Goal: Complete application form: Complete application form

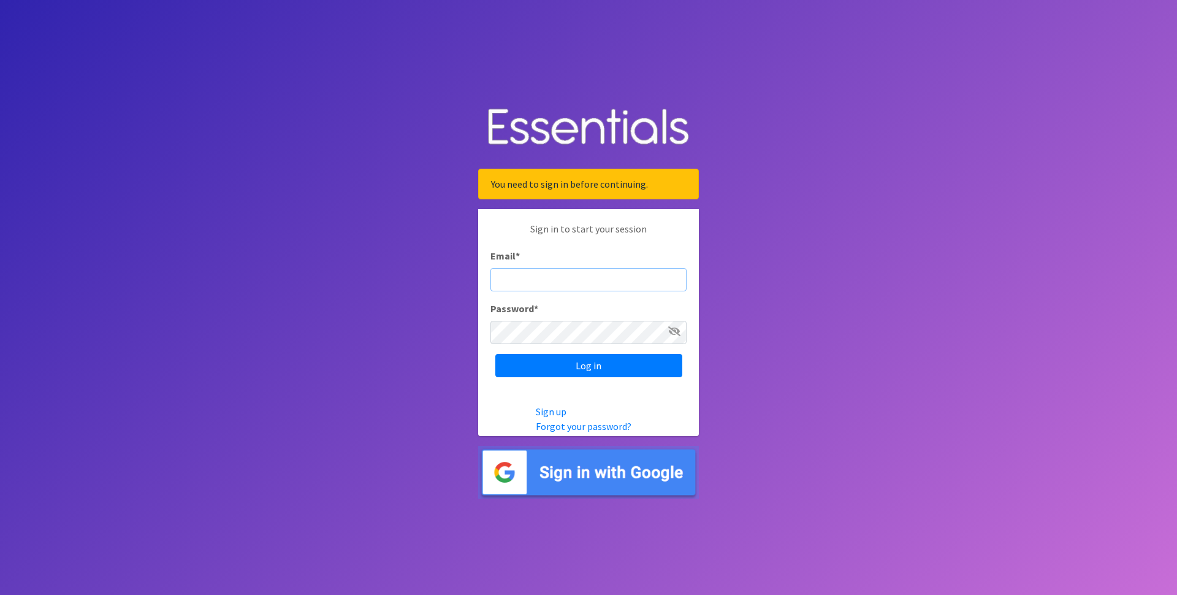
type input "[EMAIL_ADDRESS][DOMAIN_NAME]"
click at [589, 377] on input "Log in" at bounding box center [588, 365] width 187 height 23
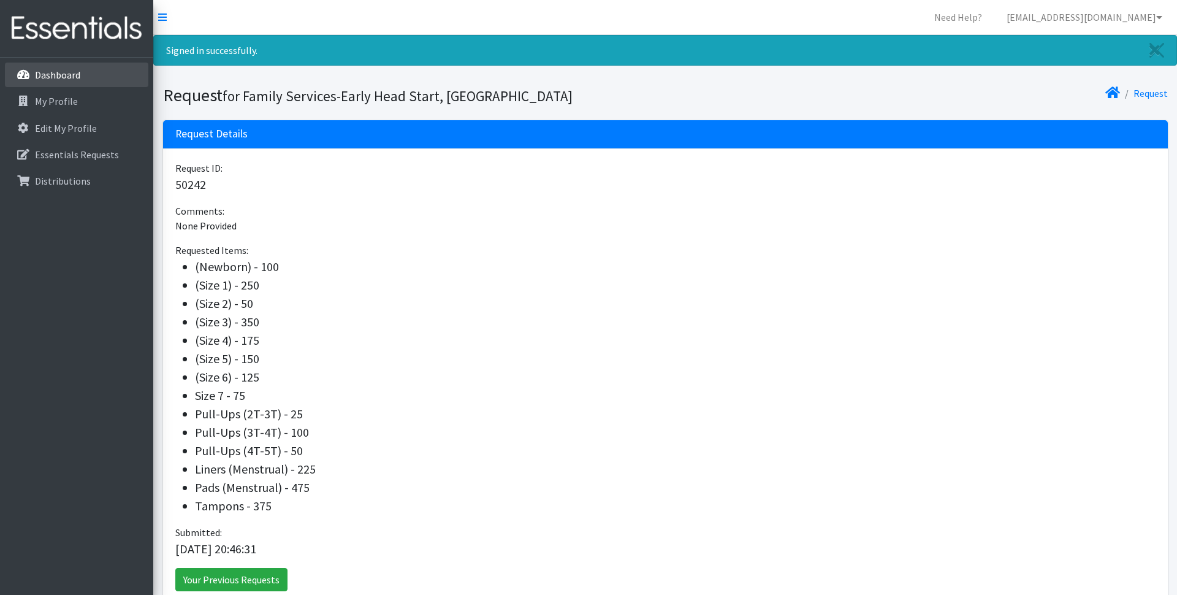
click at [65, 80] on p "Dashboard" at bounding box center [57, 75] width 45 height 12
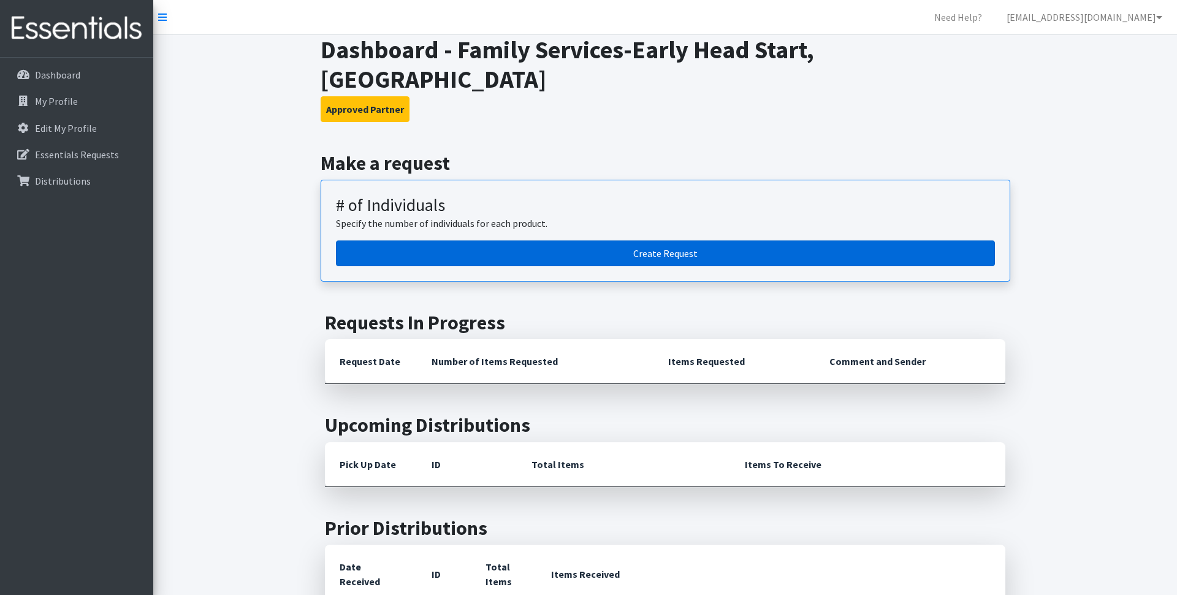
click at [697, 240] on link "Create Request" at bounding box center [665, 253] width 659 height 26
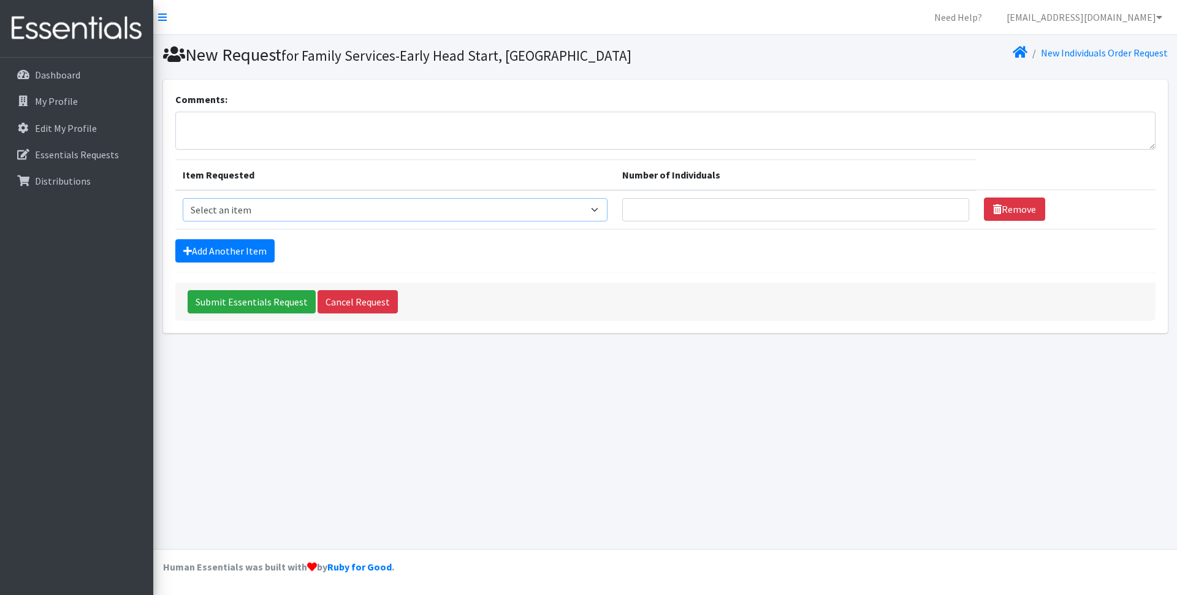
select select "14508"
click at [269, 248] on link "Add Another Item" at bounding box center [224, 250] width 99 height 23
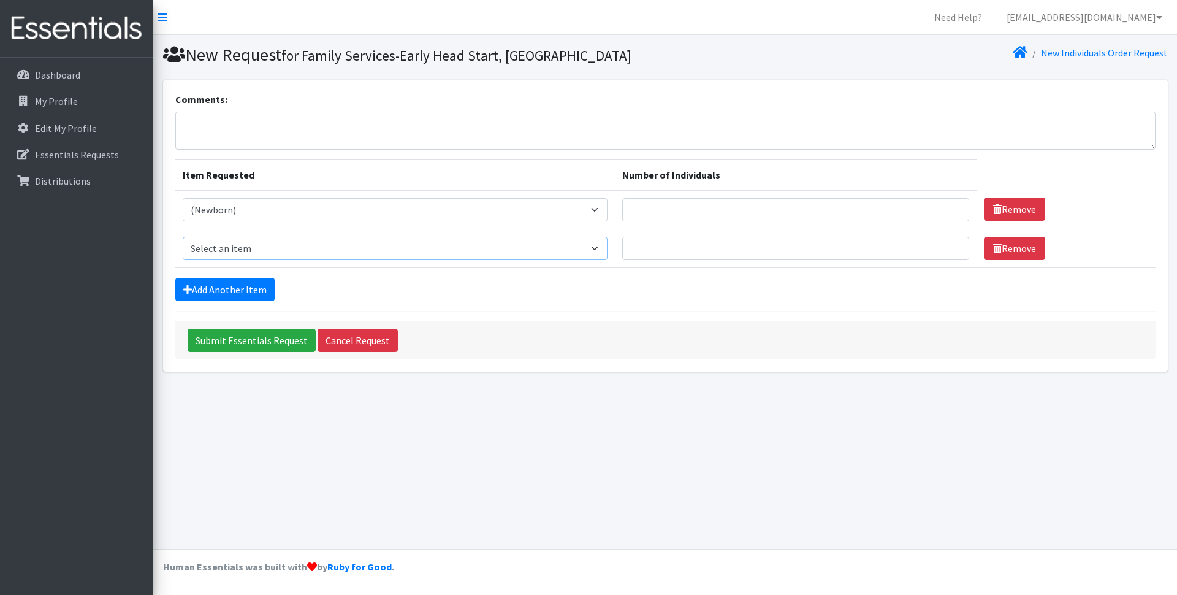
select select "14509"
click at [238, 286] on link "Add Another Item" at bounding box center [224, 289] width 99 height 23
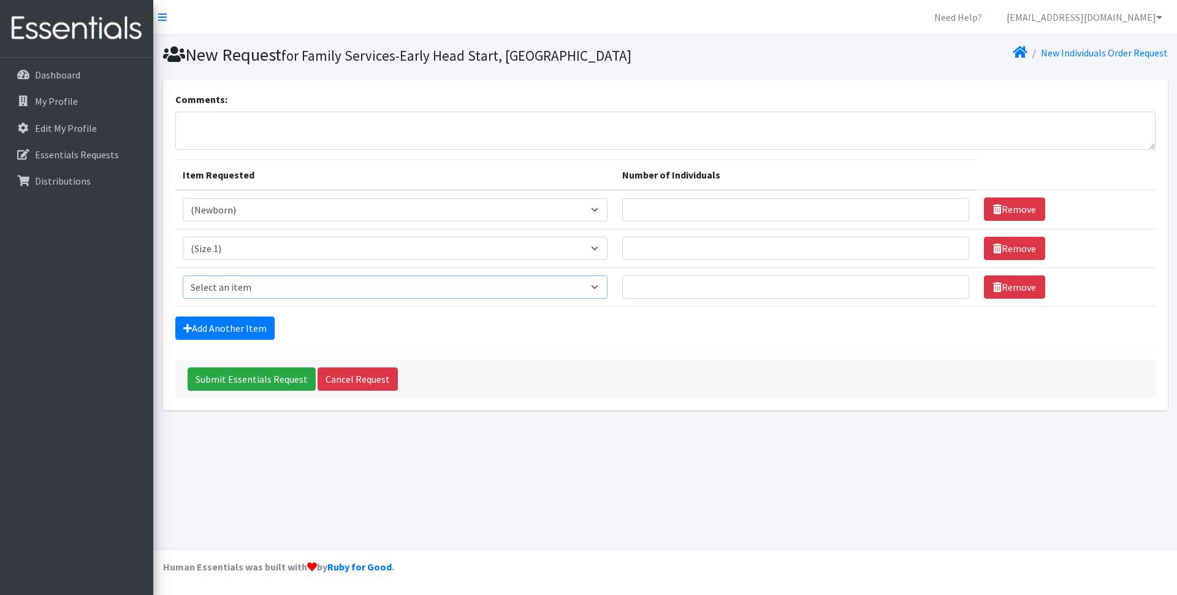
select select "14510"
click at [1016, 289] on link "Remove" at bounding box center [1014, 286] width 61 height 23
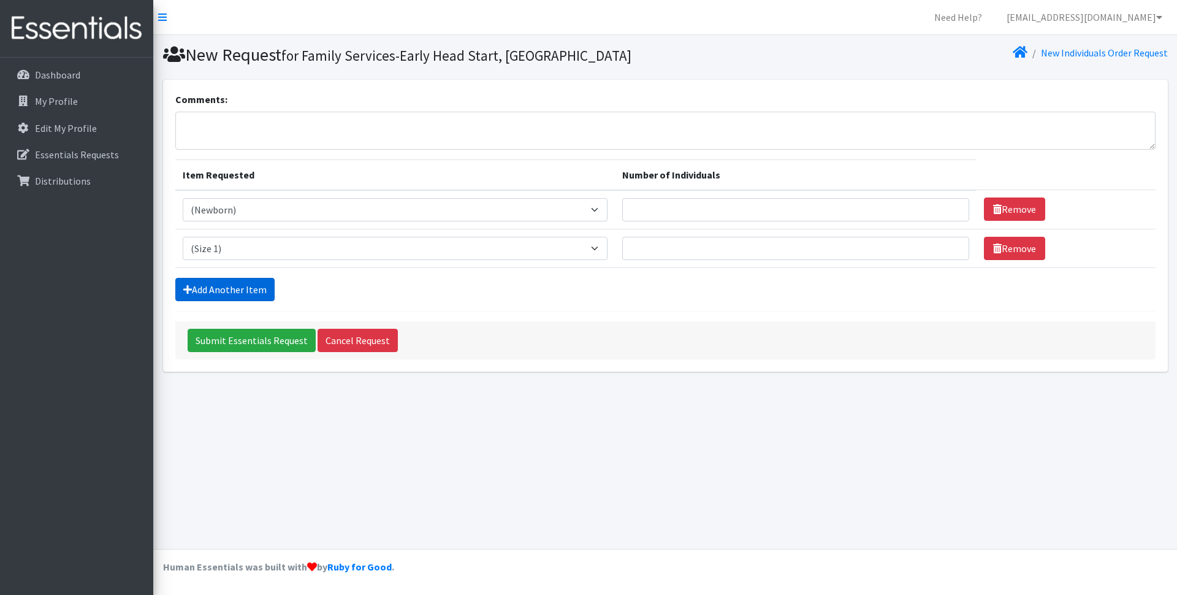
click at [236, 290] on link "Add Another Item" at bounding box center [224, 289] width 99 height 23
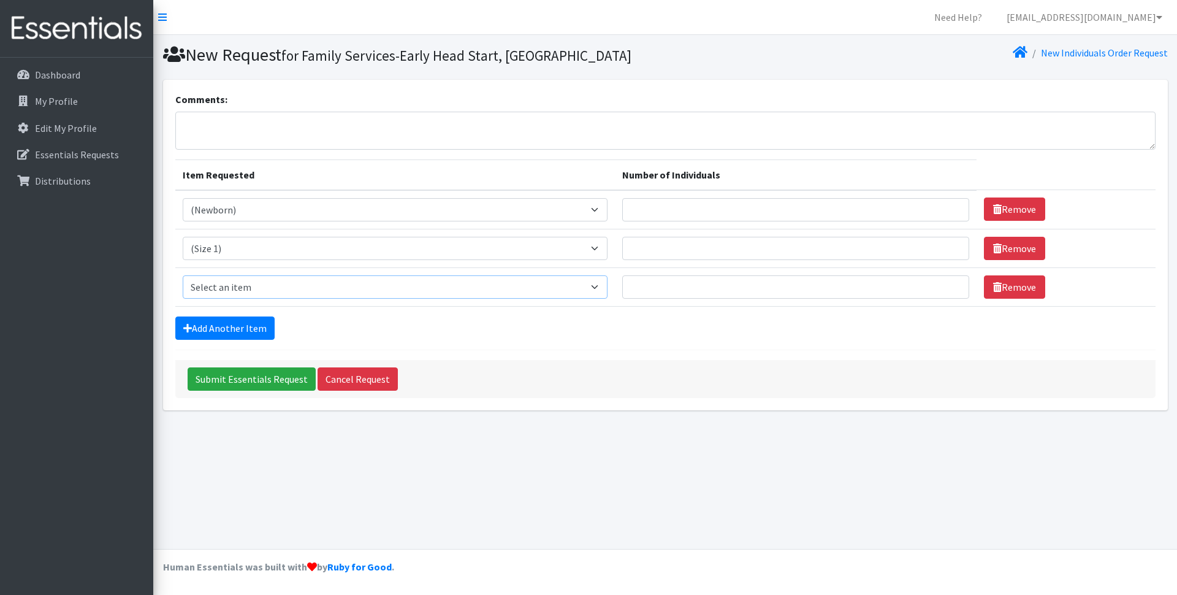
select select "14507"
click at [242, 334] on link "Add Another Item" at bounding box center [224, 327] width 99 height 23
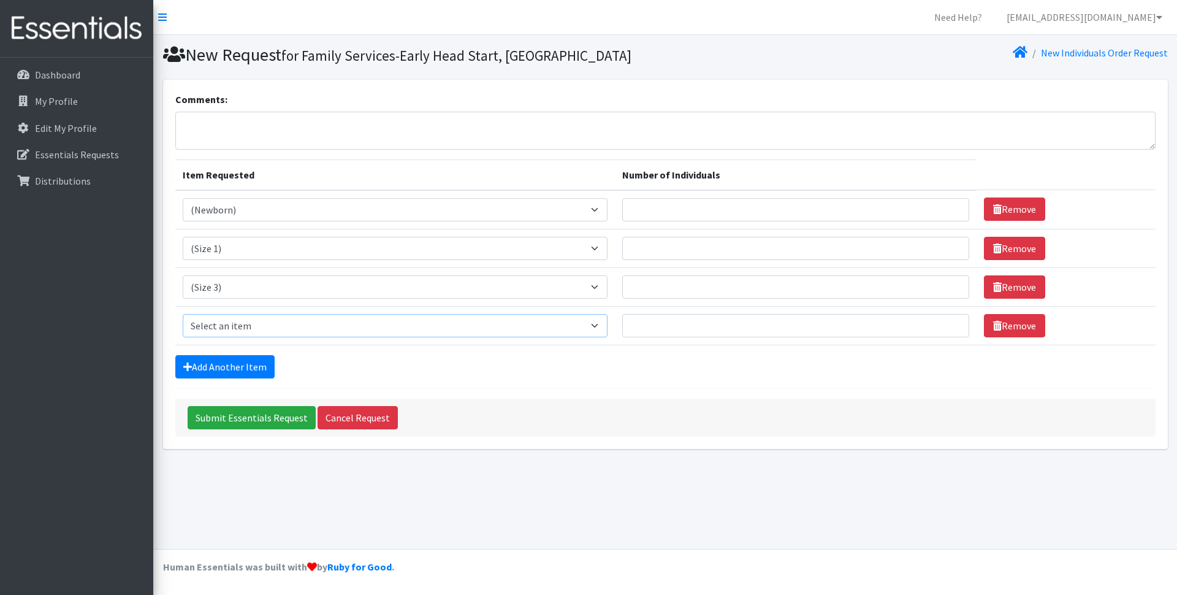
select select "14512"
click at [256, 372] on link "Add Another Item" at bounding box center [224, 366] width 99 height 23
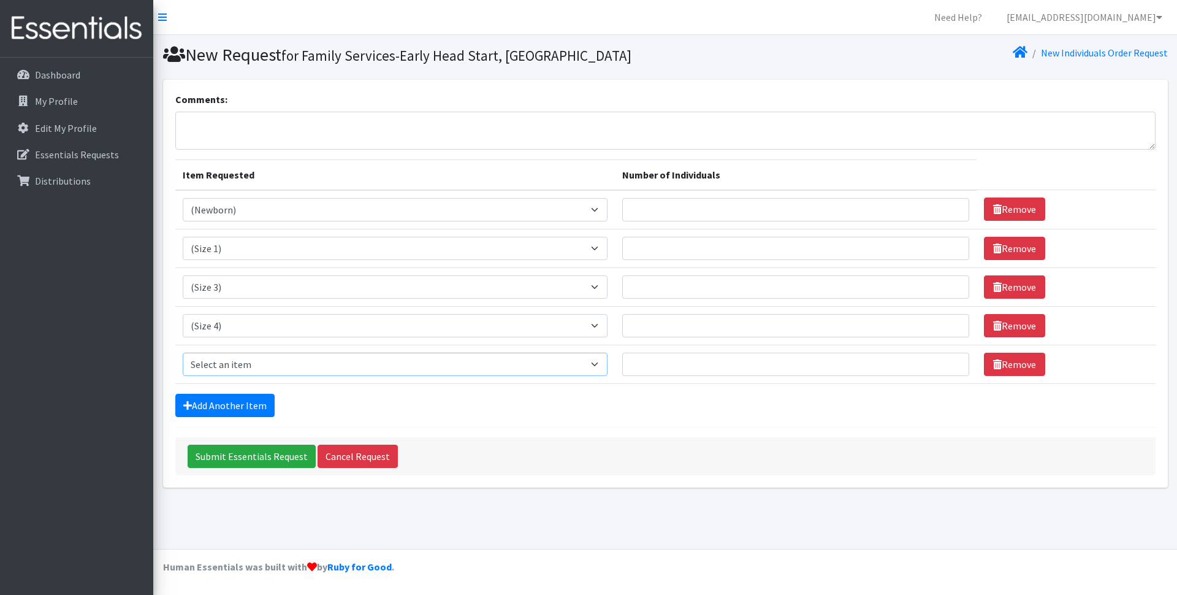
select select "14488"
click at [251, 405] on link "Add Another Item" at bounding box center [224, 405] width 99 height 23
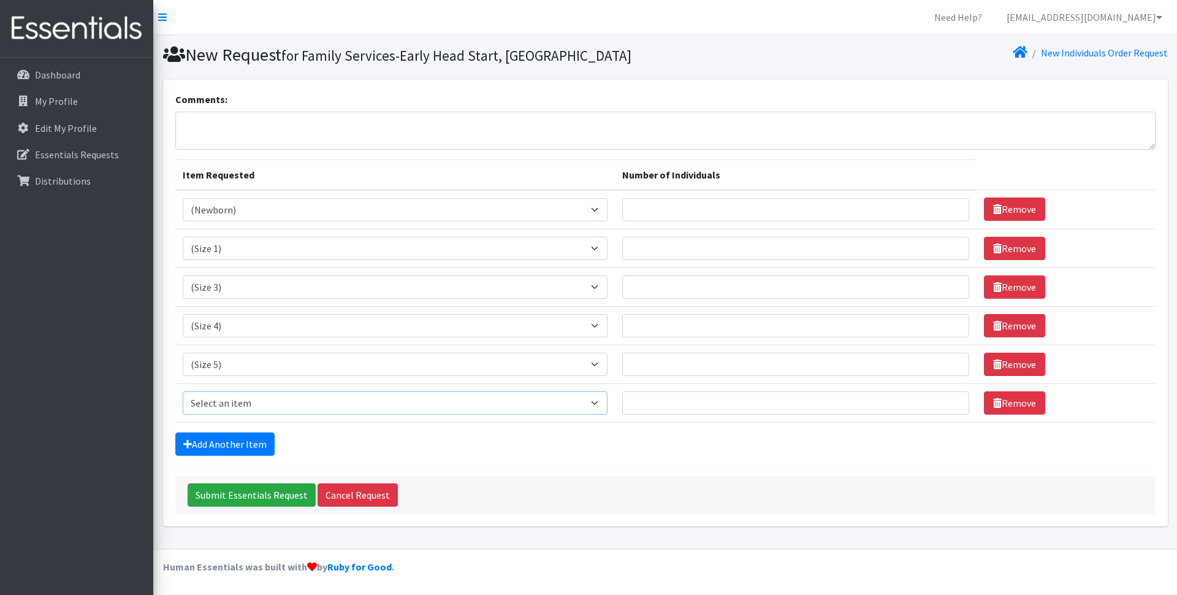
click at [608, 405] on select "Select an item (Newborn) (Preemie) (Size 1) (Size 2) (Size 3) (Size 4) (Size 5)…" at bounding box center [395, 402] width 425 height 23
select select "14491"
click at [232, 448] on link "Add Another Item" at bounding box center [224, 443] width 99 height 23
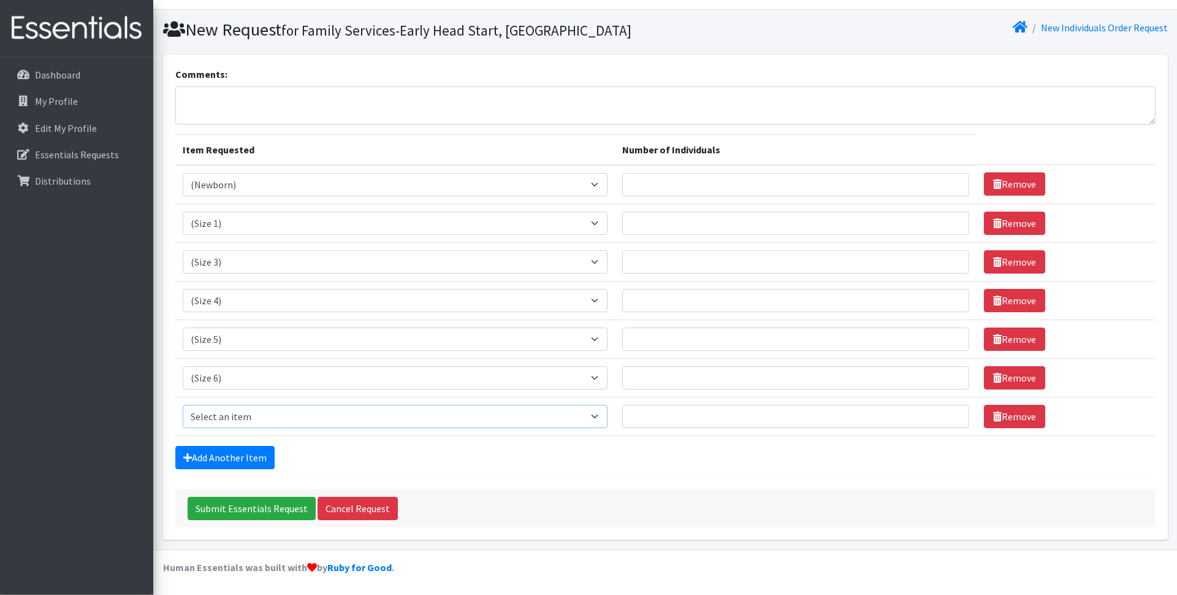
scroll to position [25, 0]
select select "14953"
click at [249, 465] on link "Add Another Item" at bounding box center [224, 457] width 99 height 23
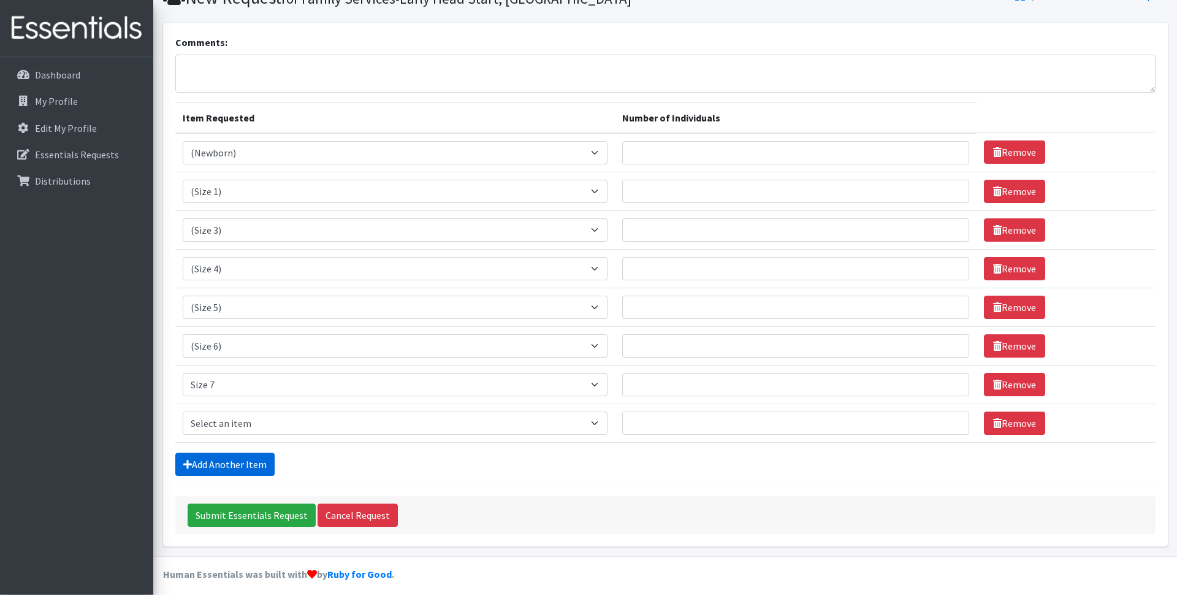
scroll to position [64, 0]
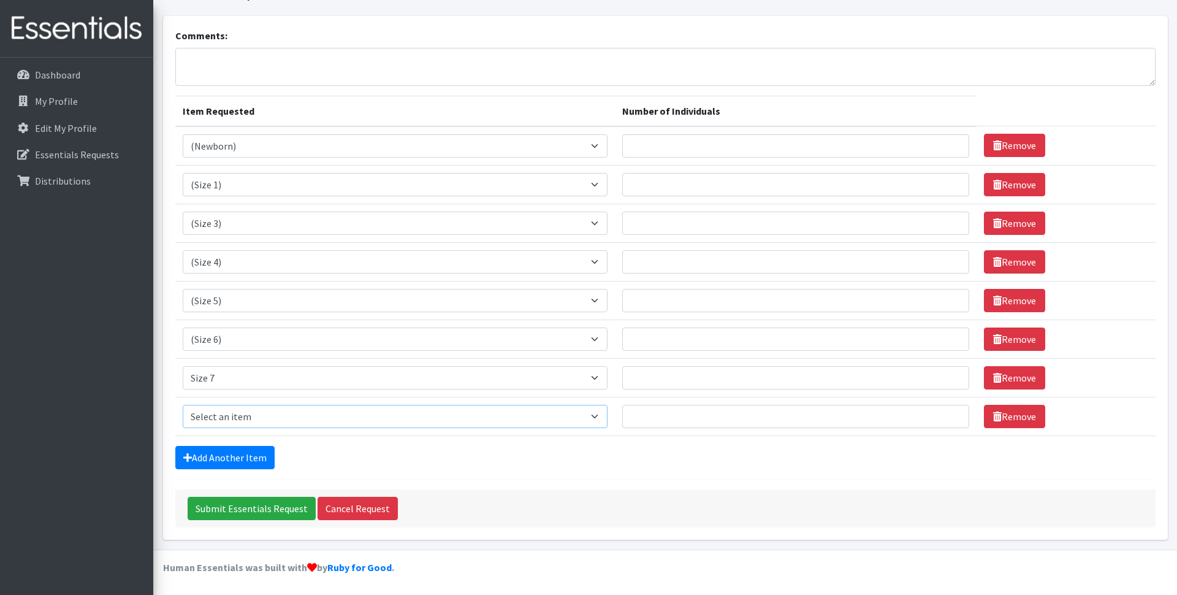
select select "14495"
click at [261, 460] on link "Add Another Item" at bounding box center [224, 457] width 99 height 23
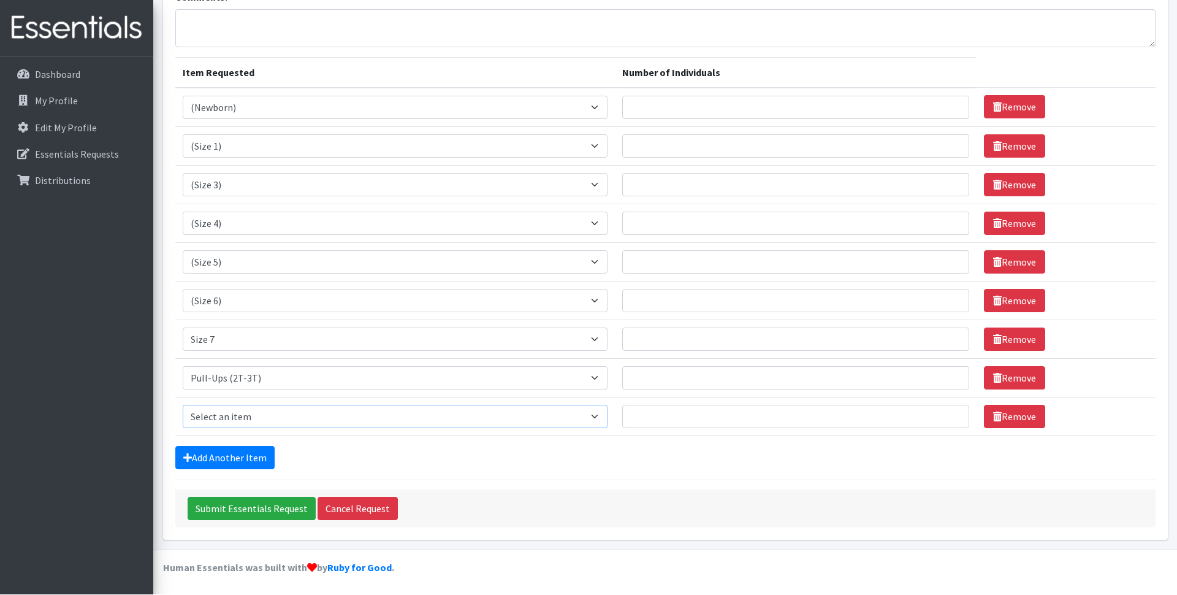
scroll to position [102, 0]
select select "14494"
click at [246, 459] on link "Add Another Item" at bounding box center [224, 457] width 99 height 23
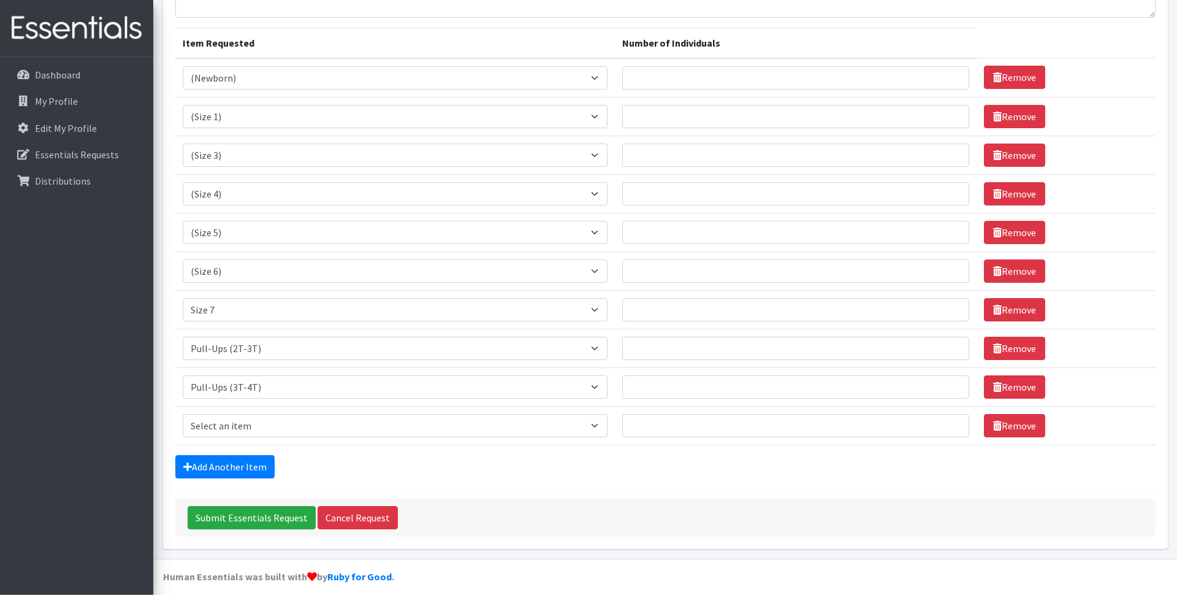
scroll to position [141, 0]
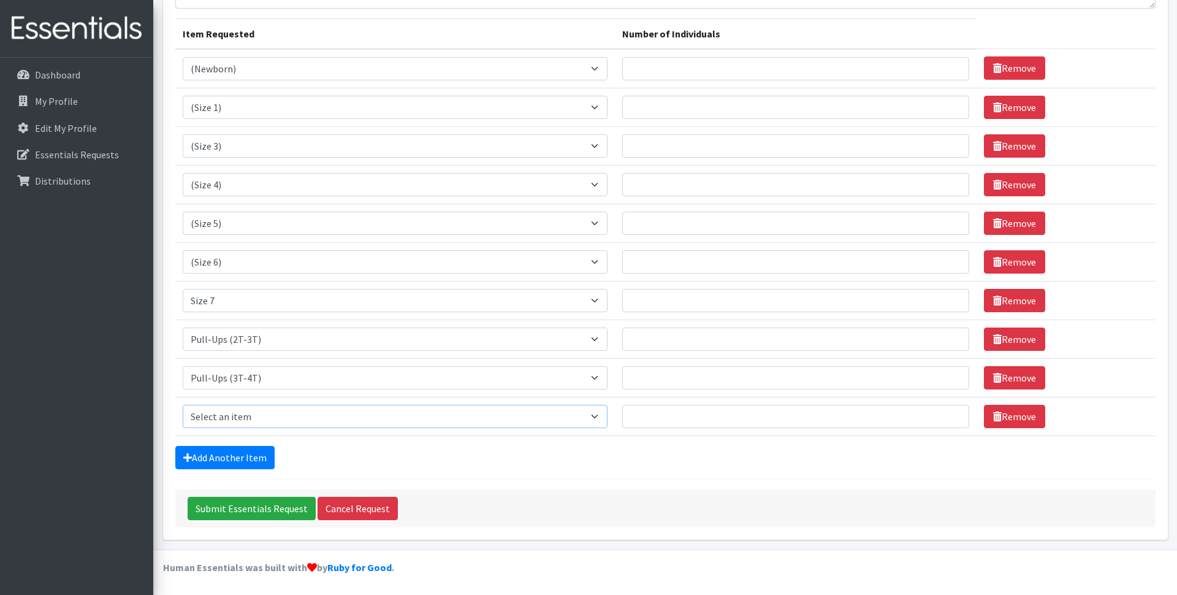
select select "14511"
click at [243, 457] on link "Add Another Item" at bounding box center [224, 457] width 99 height 23
select select "14487"
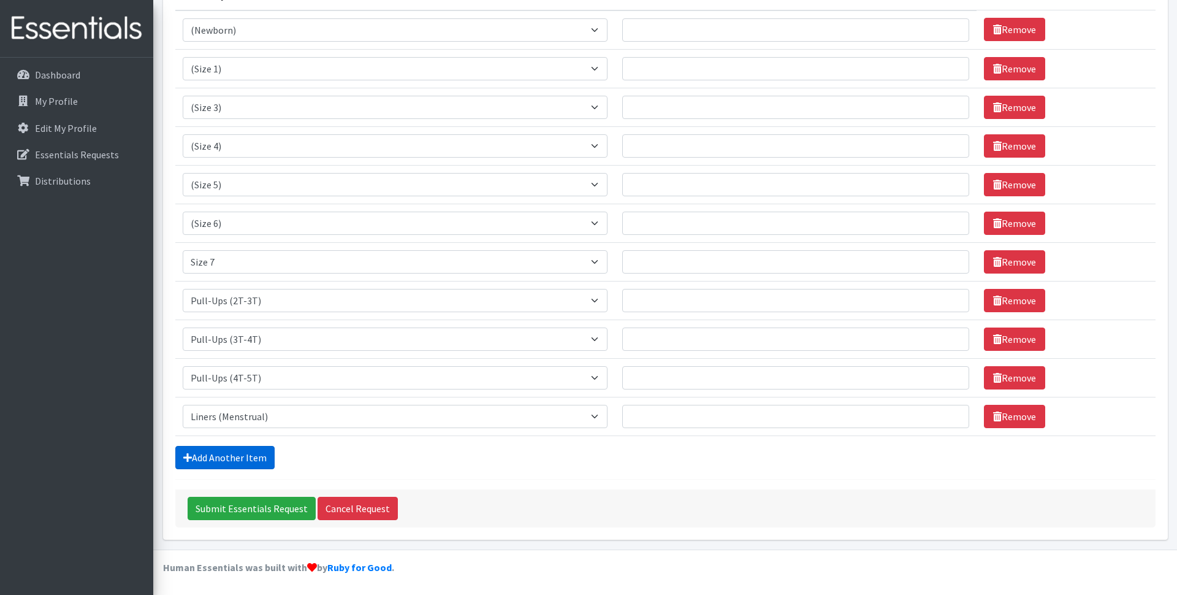
click at [246, 459] on link "Add Another Item" at bounding box center [224, 457] width 99 height 23
select select "14484"
click at [250, 460] on link "Add Another Item" at bounding box center [224, 457] width 99 height 23
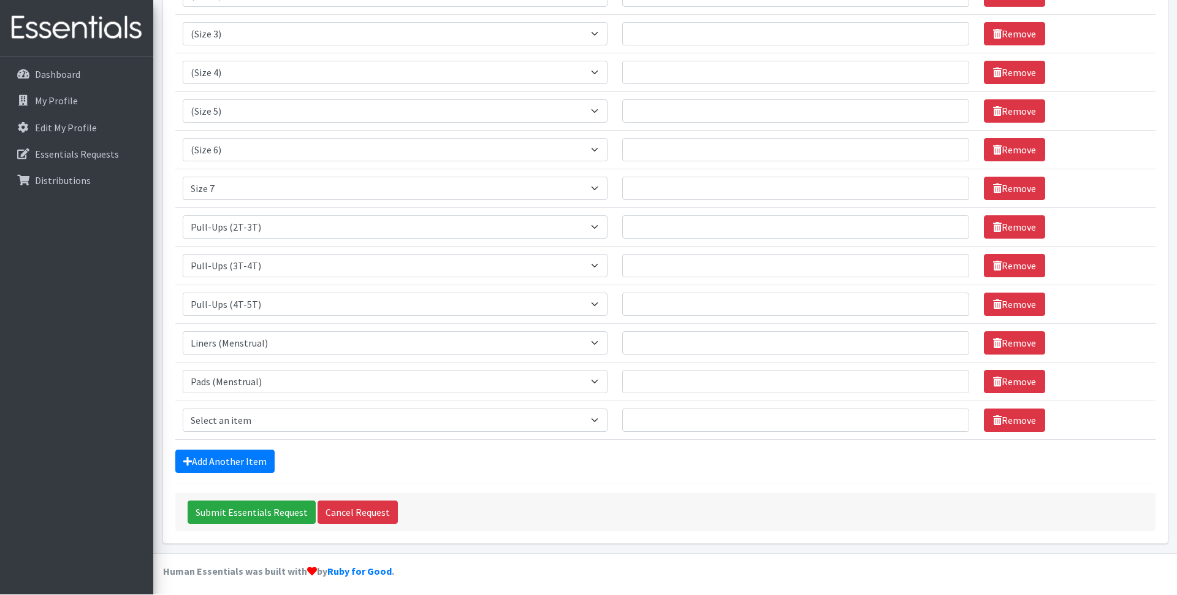
scroll to position [257, 0]
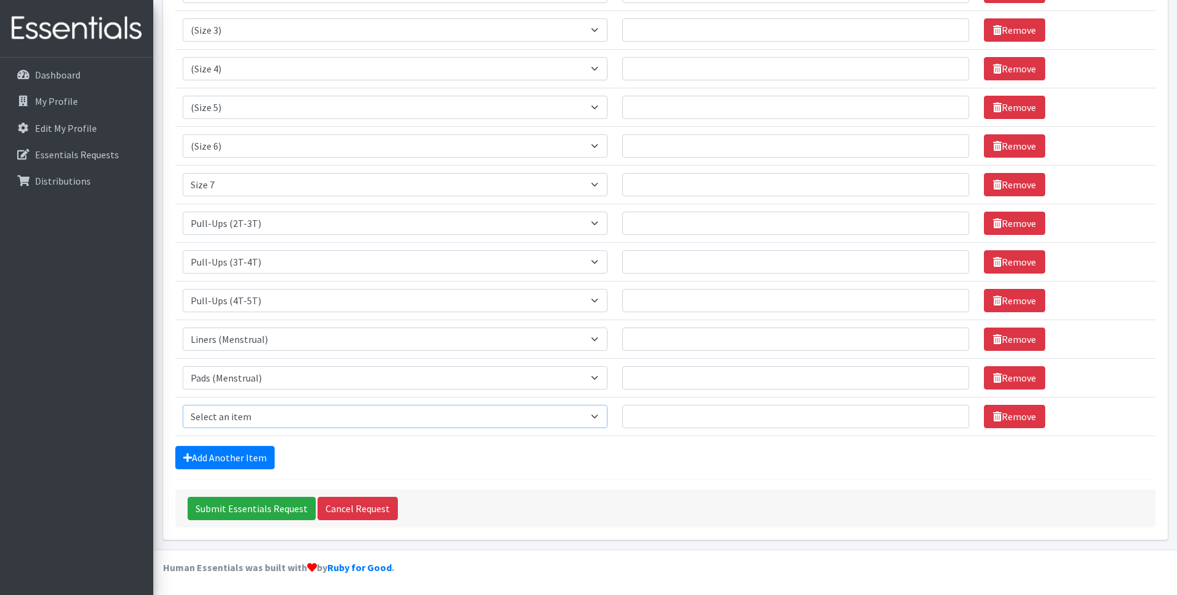
select select "14485"
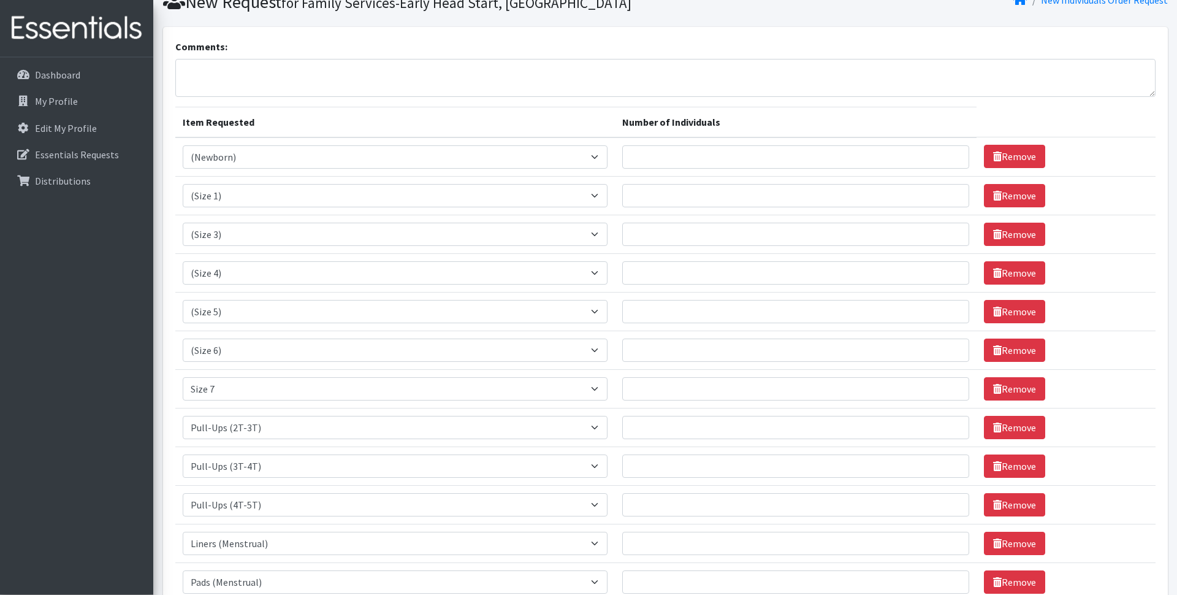
scroll to position [0, 0]
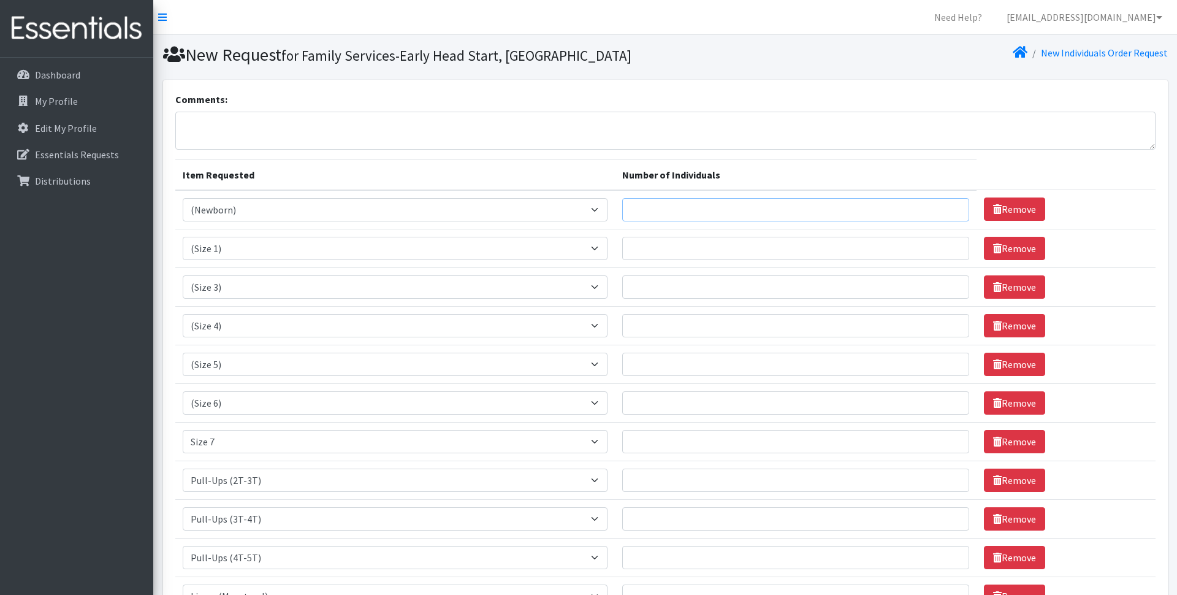
click at [674, 208] on input "Number of Individuals" at bounding box center [795, 209] width 347 height 23
type input "1"
click at [663, 251] on input "Number of Individuals" at bounding box center [795, 248] width 347 height 23
type input "5"
type input "6"
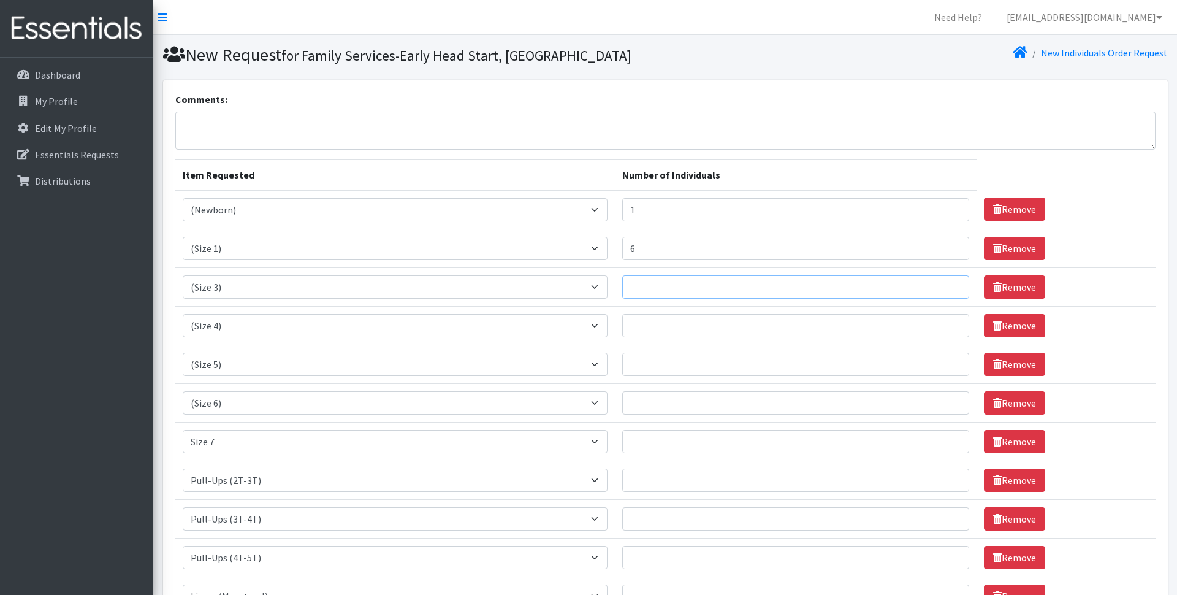
click at [718, 286] on input "Number of Individuals" at bounding box center [795, 286] width 347 height 23
type input "5"
click at [662, 329] on input "Number of Individuals" at bounding box center [795, 325] width 347 height 23
click at [668, 277] on input "5" at bounding box center [795, 286] width 347 height 23
click at [676, 335] on input "Number of Individuals" at bounding box center [795, 325] width 347 height 23
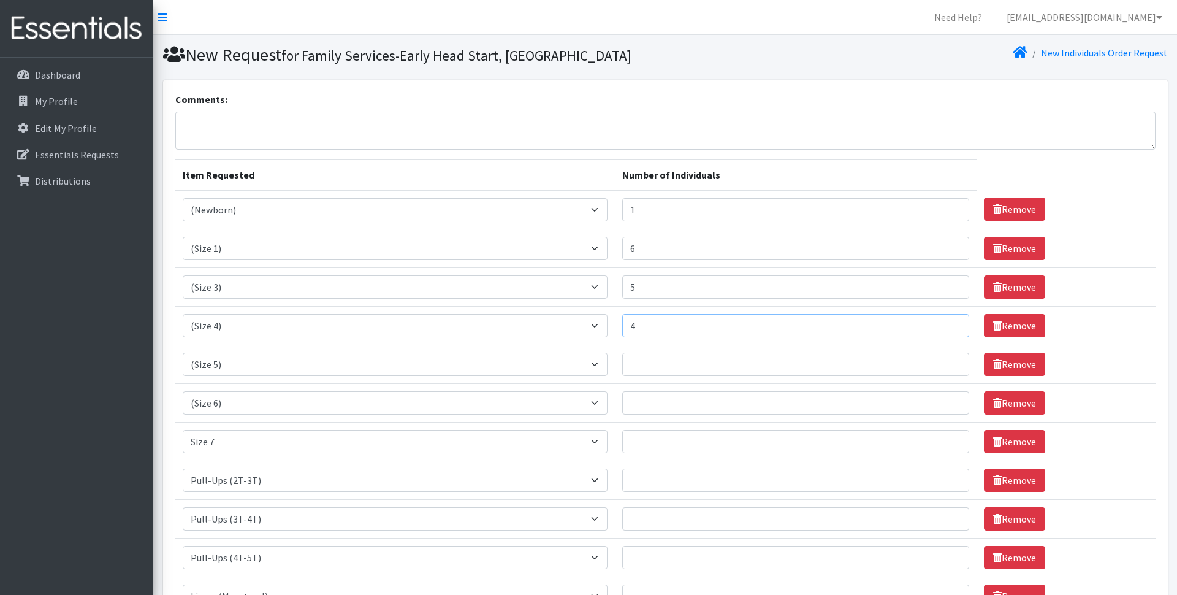
type input "4"
click at [660, 368] on input "Number of Individuals" at bounding box center [795, 364] width 347 height 23
type input "9"
click at [663, 403] on input "Number of Individuals" at bounding box center [795, 402] width 347 height 23
type input "6"
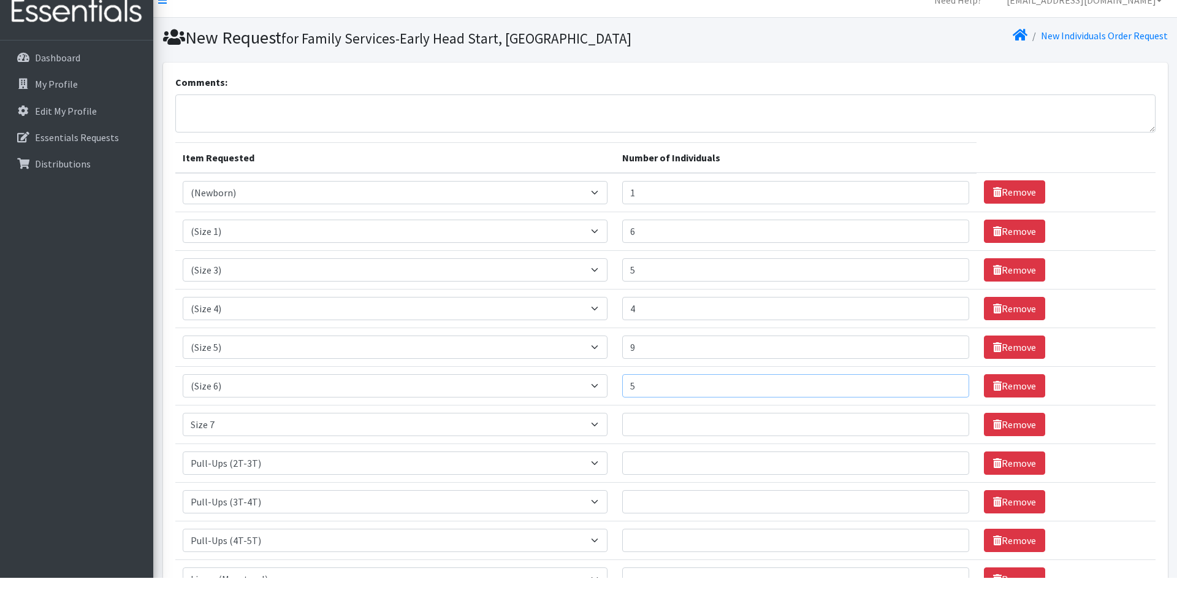
type input "5"
click at [670, 430] on input "Number of Individuals" at bounding box center [795, 441] width 347 height 23
type input "1"
click at [682, 468] on input "Number of Individuals" at bounding box center [795, 479] width 347 height 23
type input "4"
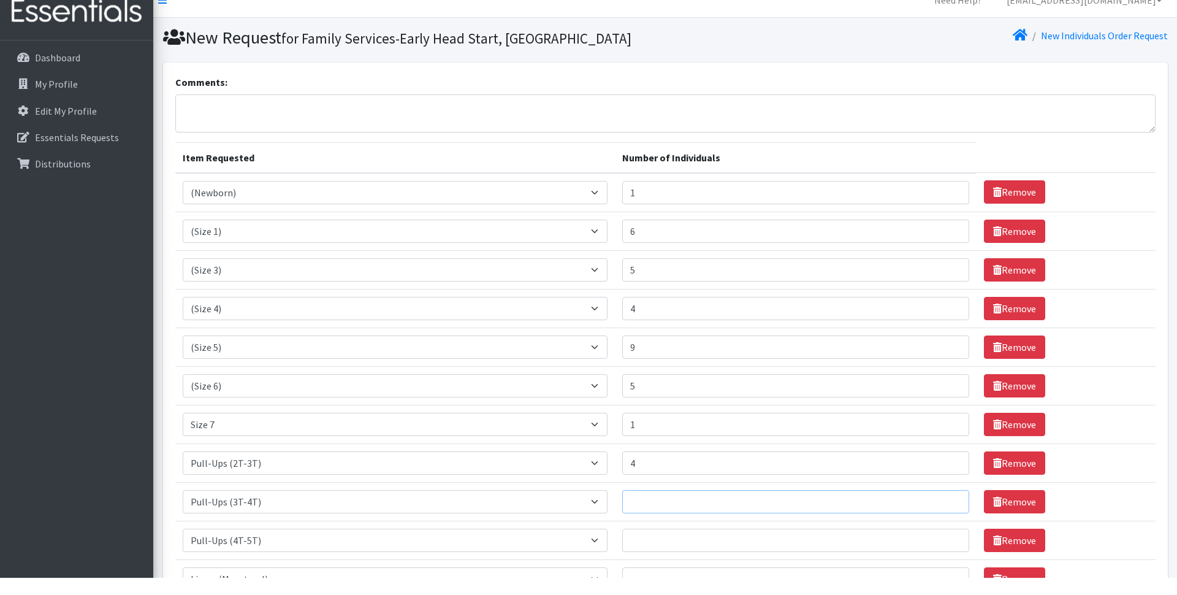
click at [669, 507] on input "Number of Individuals" at bounding box center [795, 518] width 347 height 23
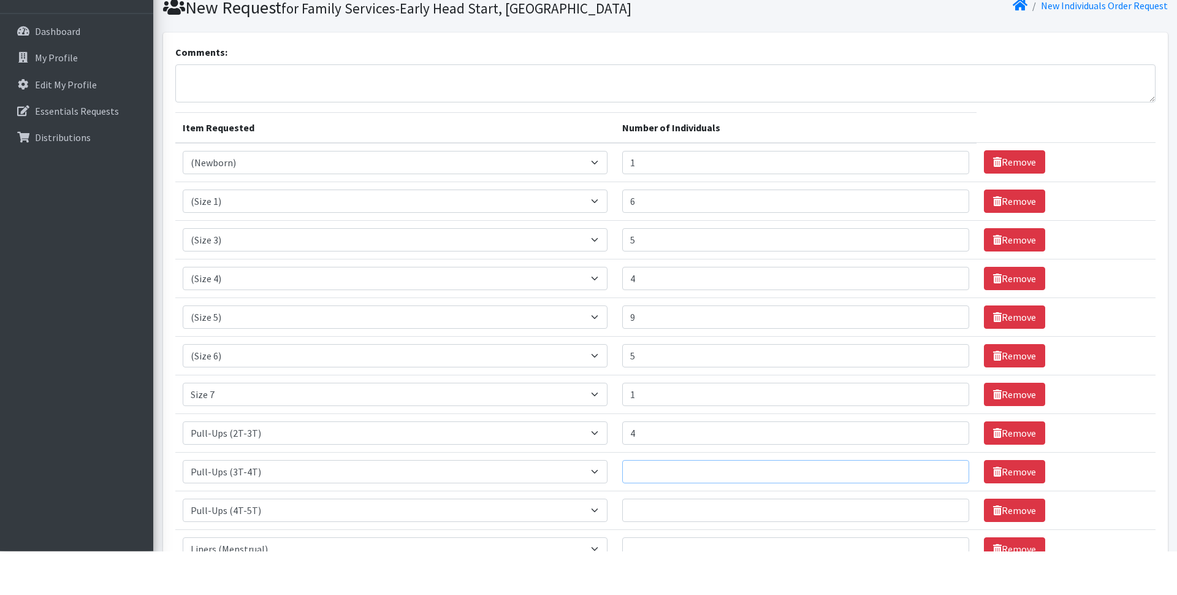
scroll to position [63, 0]
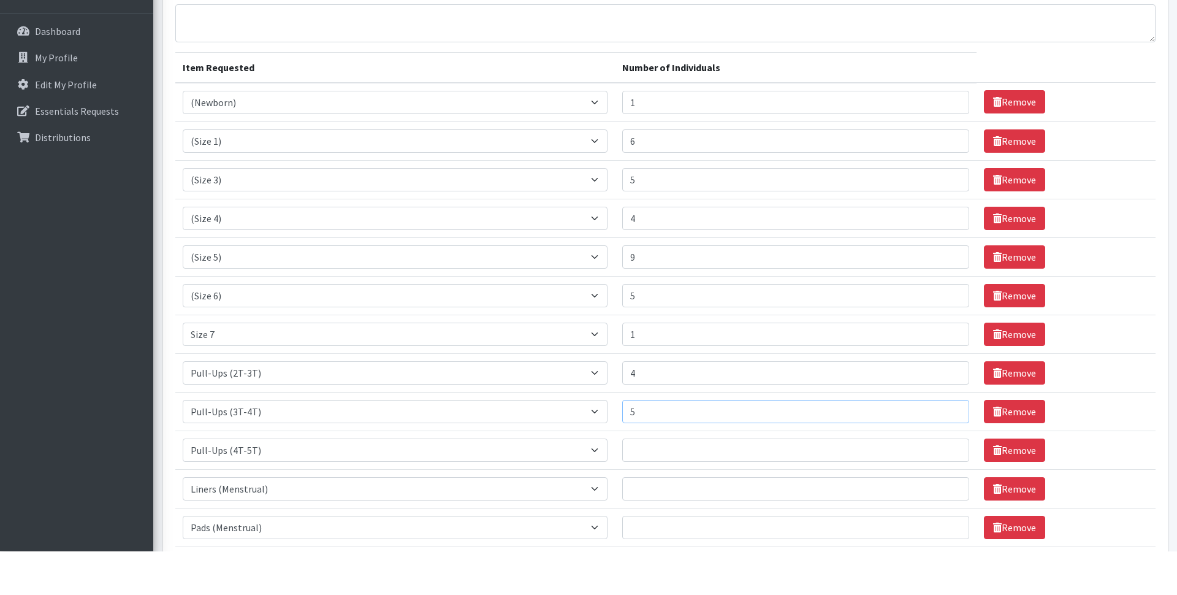
type input "5"
click at [660, 483] on input "Number of Individuals" at bounding box center [795, 494] width 347 height 23
type input "4"
click at [682, 521] on input "Number of Individuals" at bounding box center [795, 532] width 347 height 23
type input "8"
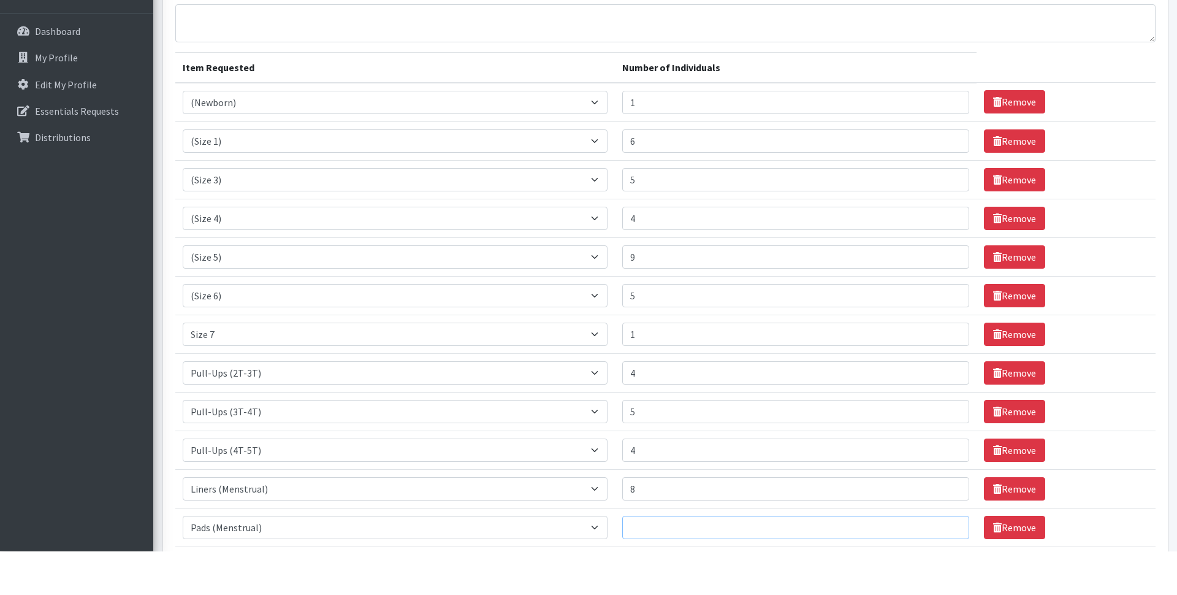
click at [676, 560] on input "Number of Individuals" at bounding box center [795, 571] width 347 height 23
type input "23"
drag, startPoint x: 662, startPoint y: 569, endPoint x: 662, endPoint y: 719, distance: 150.2
click at [662, 566] on div "Need Help? eprenevost@familyservicesnew.org Organization Settings My Co-Workers…" at bounding box center [588, 363] width 1177 height 852
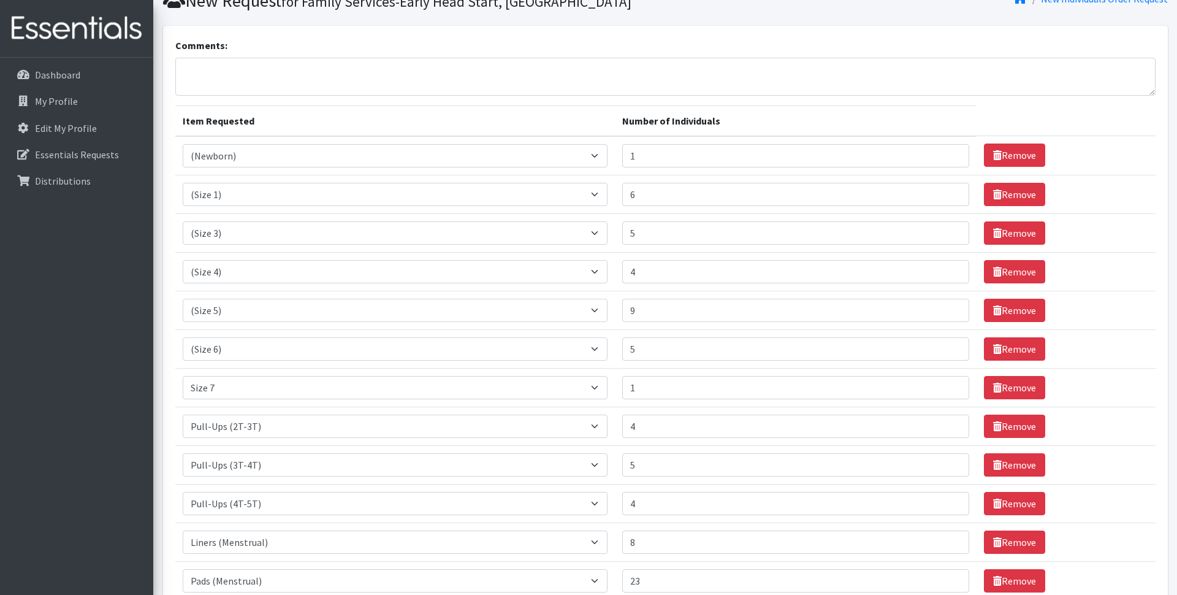
scroll to position [0, 0]
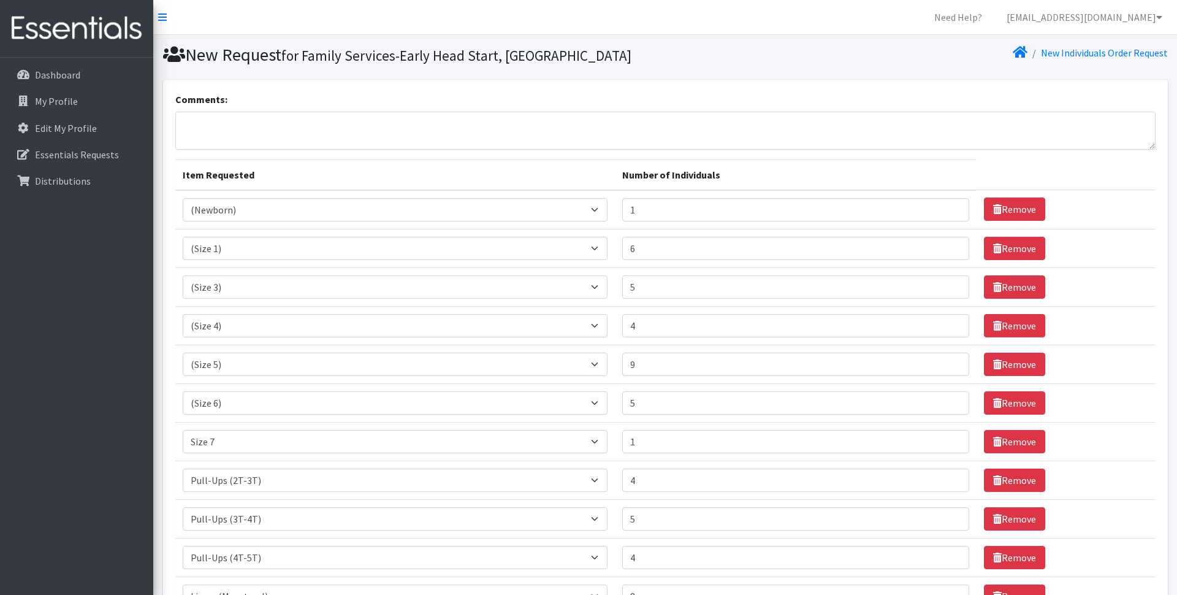
type input "10"
click at [313, 148] on textarea "Comments:" at bounding box center [665, 131] width 980 height 38
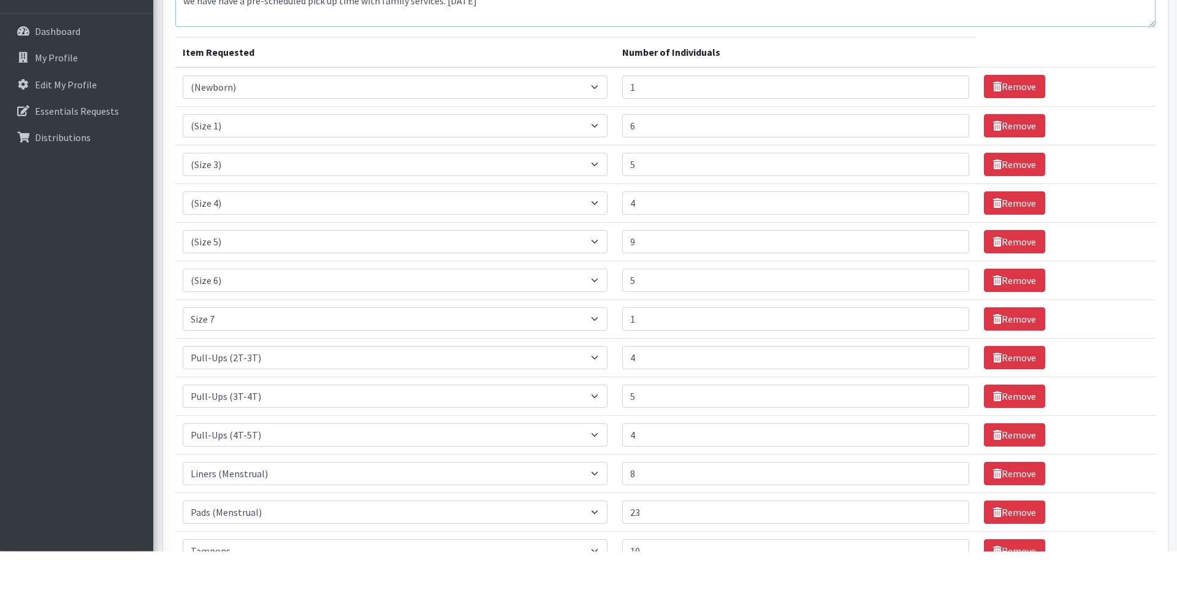
scroll to position [257, 0]
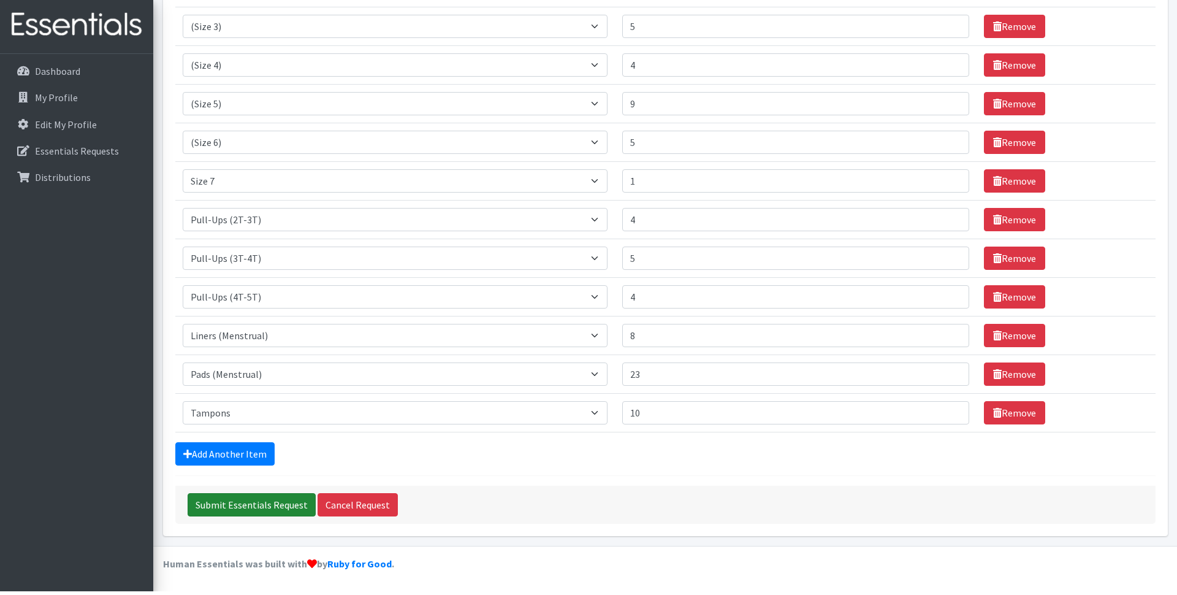
type textarea "we have have a pre-scheduled pick up time with family services. [DATE]"
click at [263, 502] on input "Submit Essentials Request" at bounding box center [252, 508] width 128 height 23
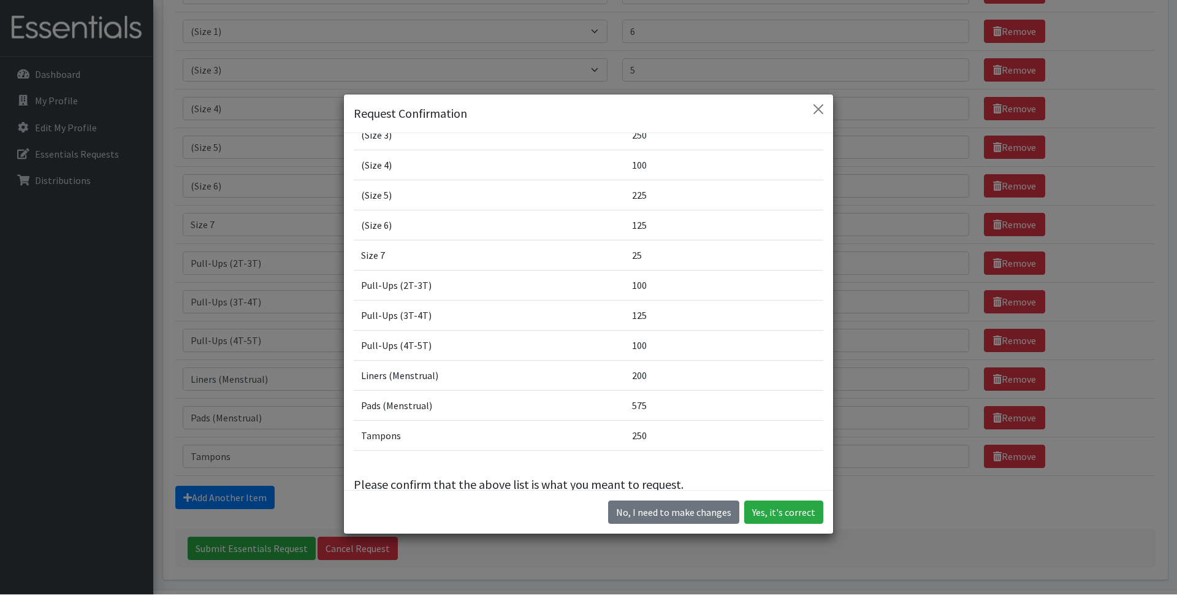
scroll to position [113, 0]
click at [790, 524] on button "Yes, it's correct" at bounding box center [783, 512] width 79 height 23
